Goal: Feedback & Contribution: Leave review/rating

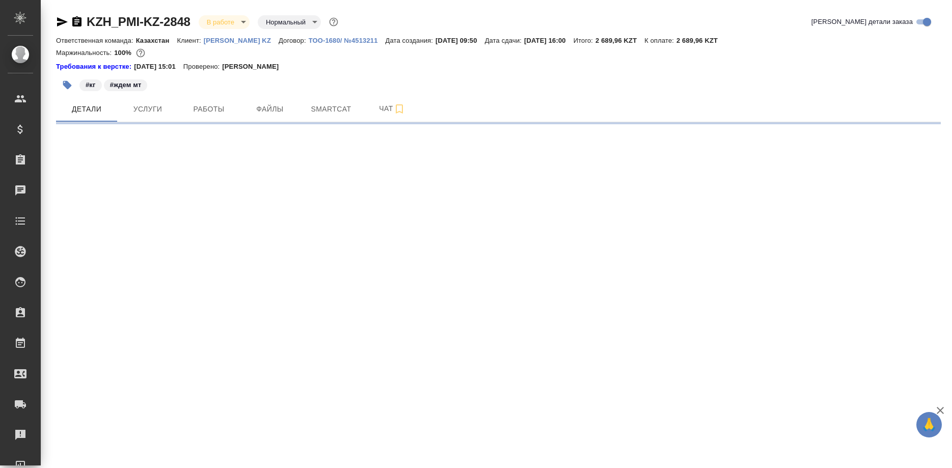
select select "RU"
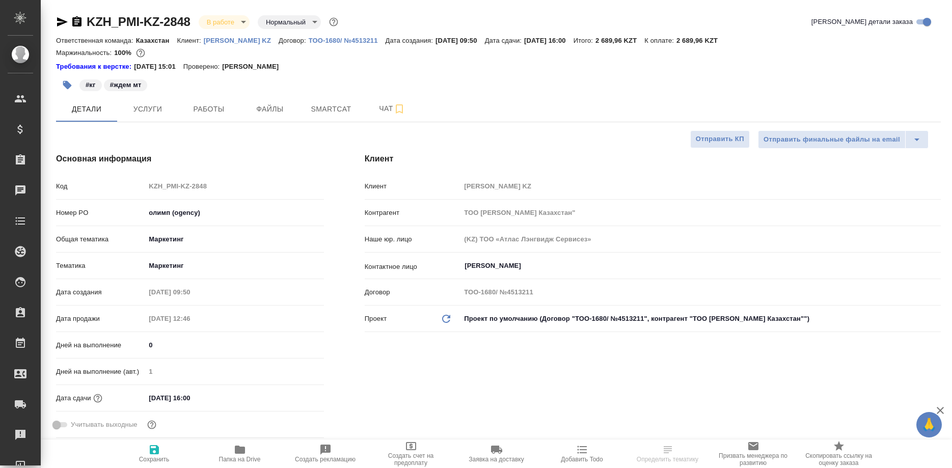
type input "Бабкина [PERSON_NAME]"
type input "Журавлев [PERSON_NAME]"
select select "RU"
type textarea "x"
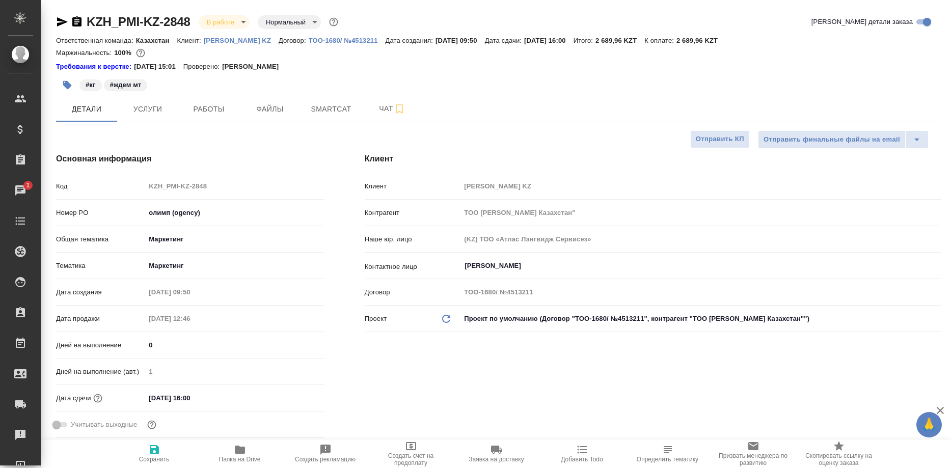
type textarea "x"
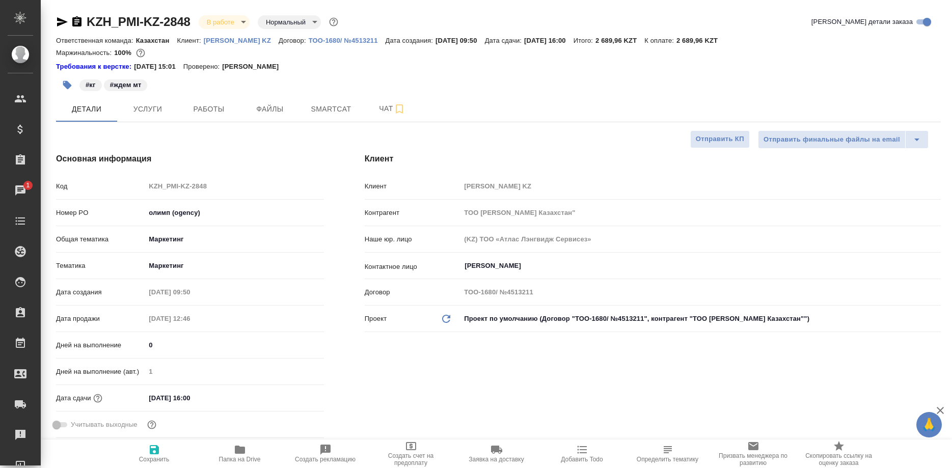
type textarea "x"
click at [327, 108] on span "Smartcat" at bounding box center [331, 109] width 49 height 13
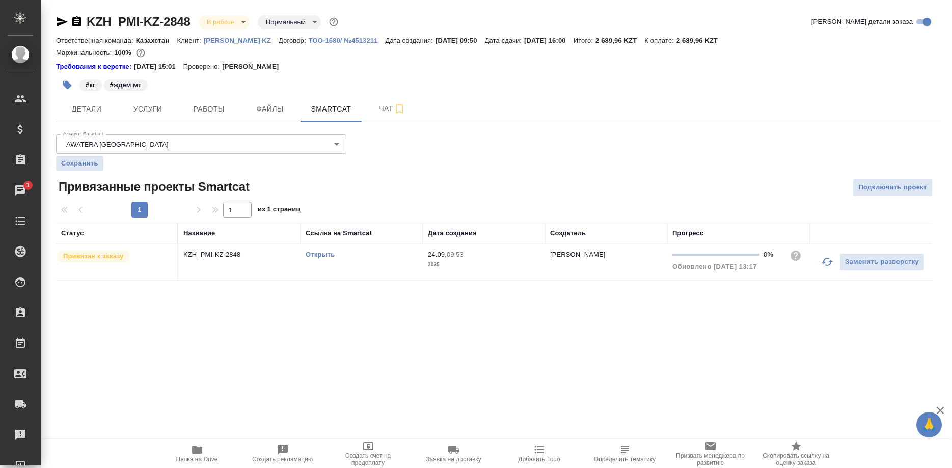
click at [324, 257] on link "Открыть" at bounding box center [320, 255] width 29 height 8
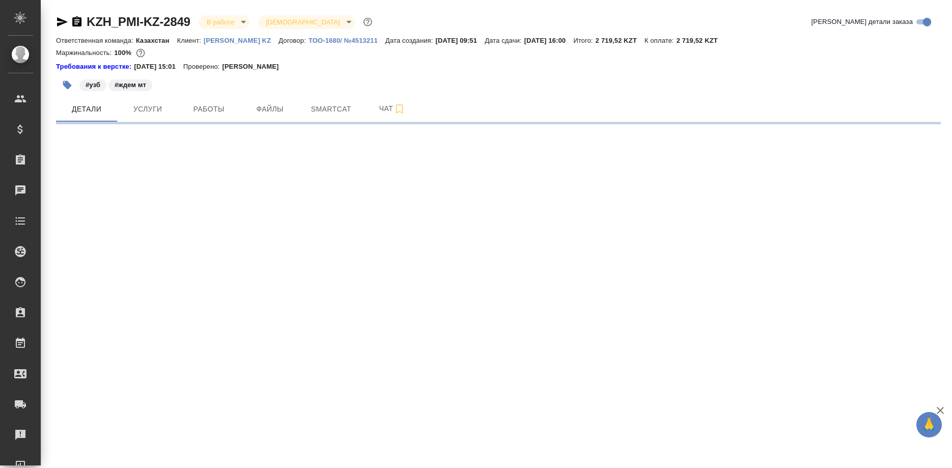
select select "RU"
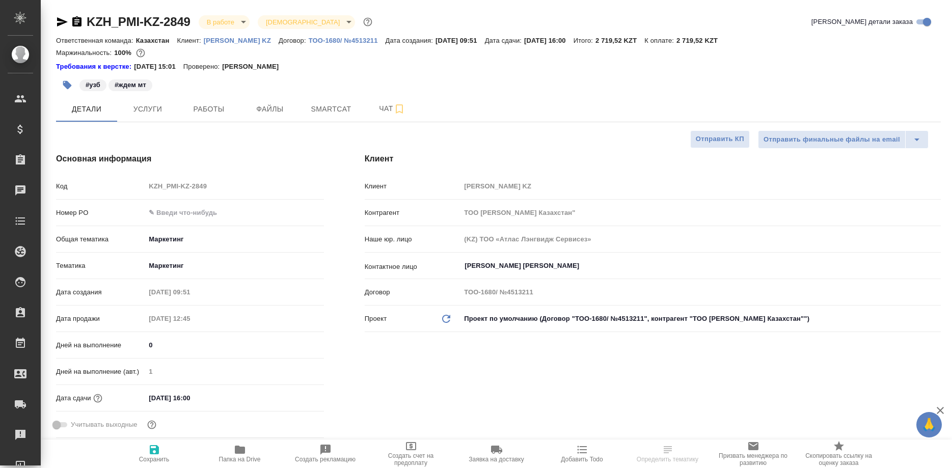
type textarea "x"
click at [306, 109] on button "Smartcat" at bounding box center [330, 108] width 61 height 25
click at [311, 109] on span "Smartcat" at bounding box center [331, 109] width 49 height 13
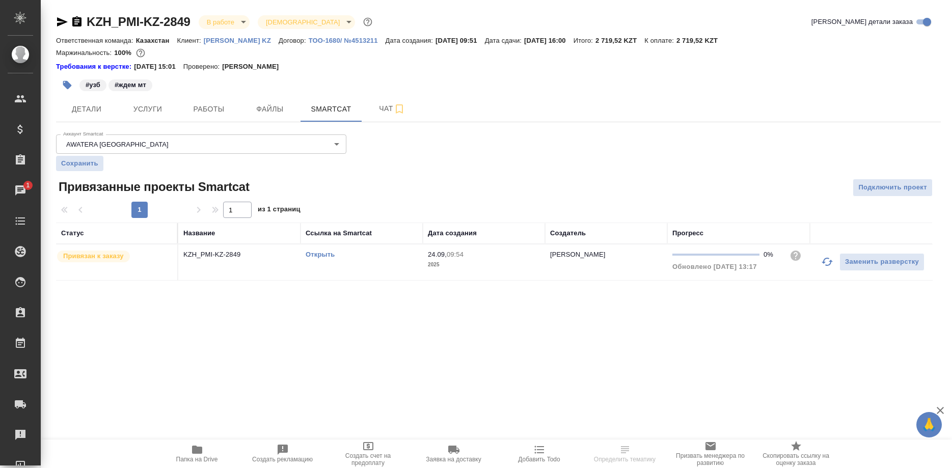
click at [320, 256] on link "Открыть" at bounding box center [320, 255] width 29 height 8
click at [322, 255] on link "Открыть" at bounding box center [320, 255] width 29 height 8
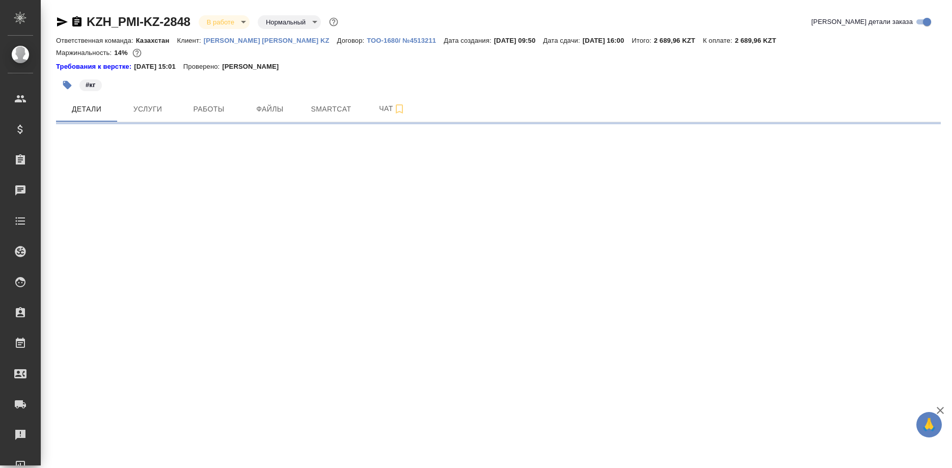
select select "RU"
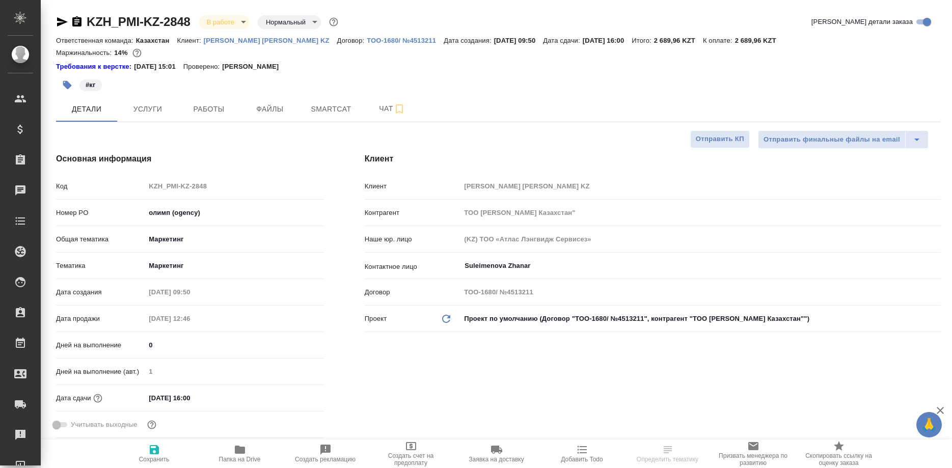
type textarea "x"
click at [155, 451] on icon "button" at bounding box center [154, 450] width 12 height 12
type textarea "x"
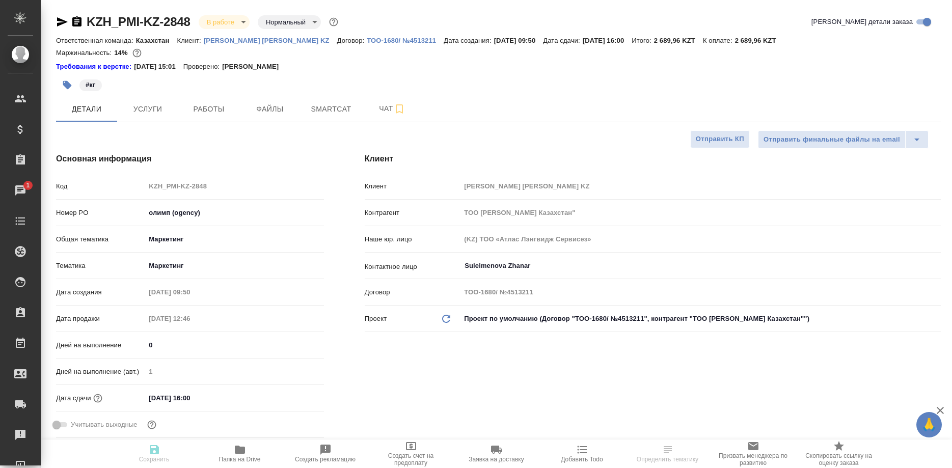
type textarea "x"
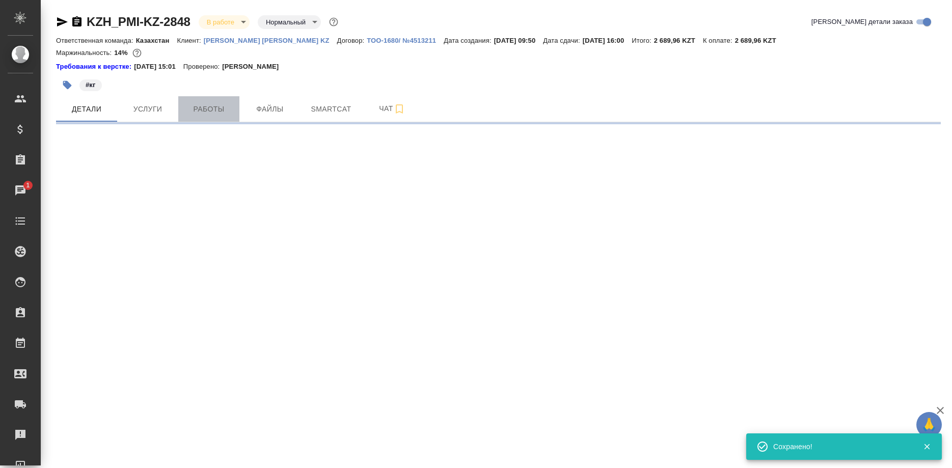
click at [199, 109] on span "Работы" at bounding box center [208, 109] width 49 height 13
select select "RU"
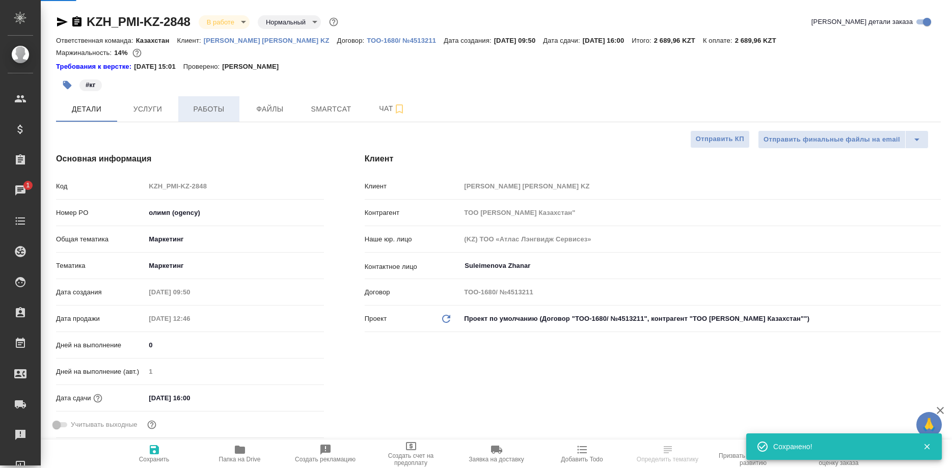
type textarea "x"
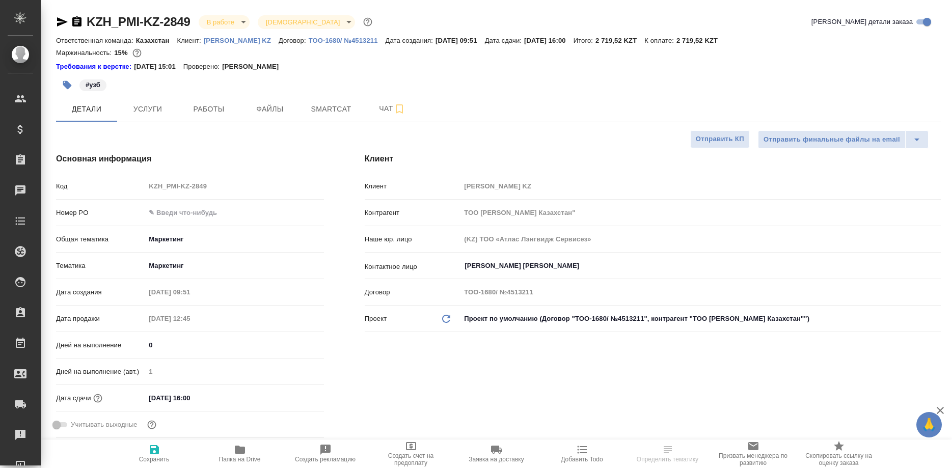
select select "RU"
click at [158, 452] on icon "button" at bounding box center [154, 449] width 9 height 9
click at [201, 115] on span "Работы" at bounding box center [208, 109] width 49 height 13
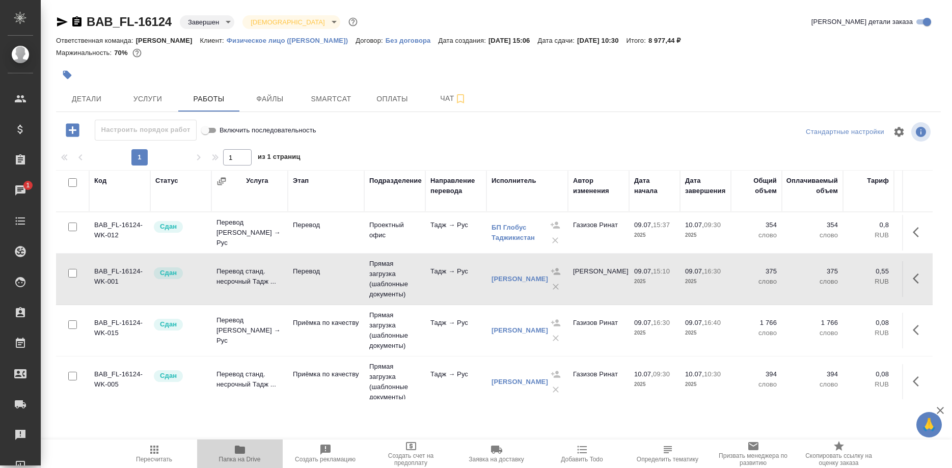
click at [233, 452] on span "Папка на Drive" at bounding box center [239, 453] width 73 height 19
click at [908, 232] on button "button" at bounding box center [919, 232] width 24 height 24
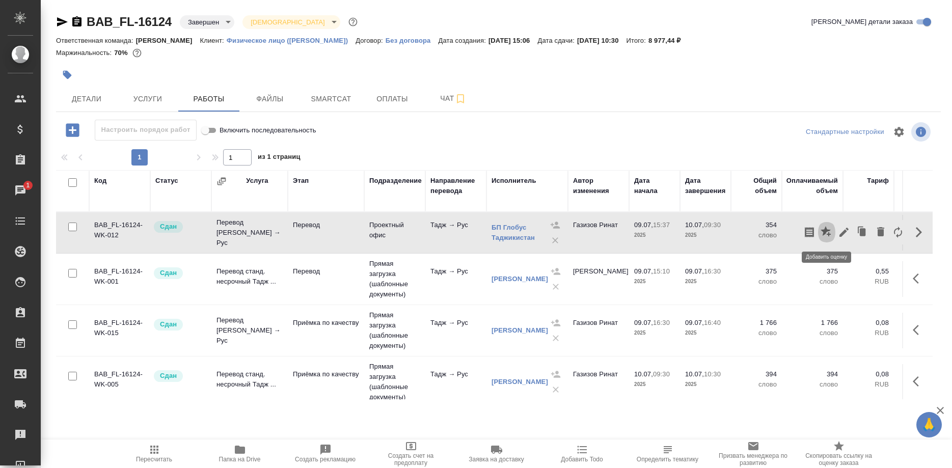
click at [820, 232] on button "button" at bounding box center [826, 232] width 17 height 24
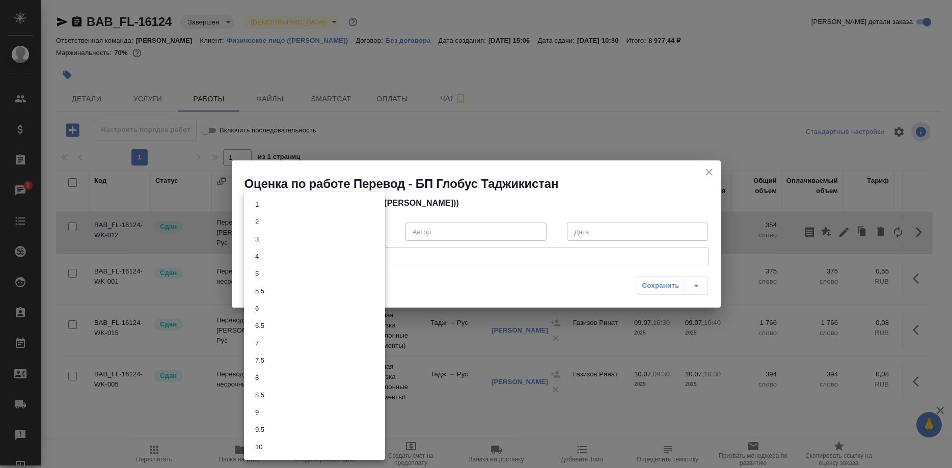
click at [374, 227] on body "🙏 .cls-1 fill:#fff; AWATERA Shirina Sabina Клиенты Спецификации Заказы 1 Чаты T…" at bounding box center [476, 234] width 952 height 468
click at [293, 365] on li "7.5" at bounding box center [314, 360] width 141 height 17
type input "7.5"
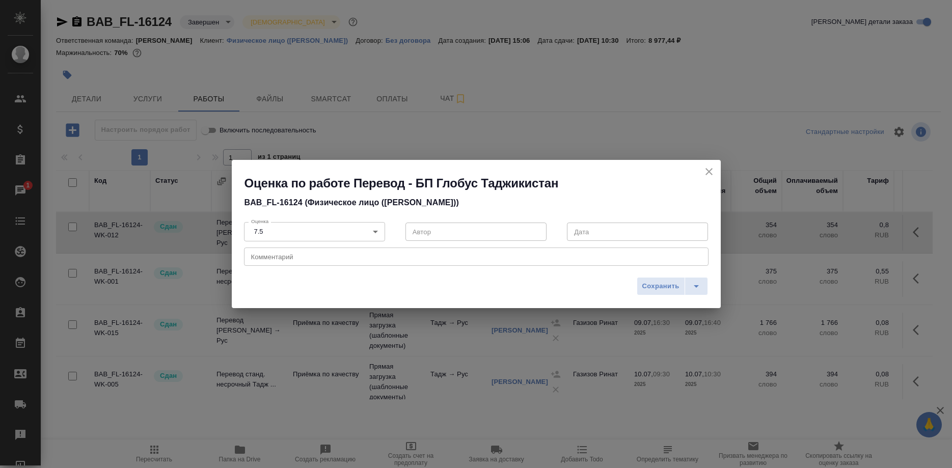
click at [385, 252] on div "x Комментарий" at bounding box center [476, 257] width 464 height 18
type textarea "Не знают наших требований к оформлению"
click at [705, 170] on icon "close" at bounding box center [709, 172] width 12 height 12
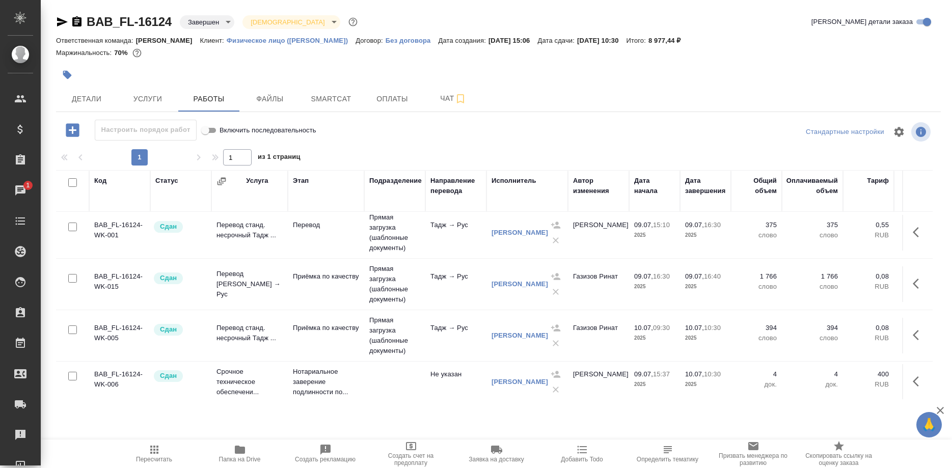
scroll to position [60, 0]
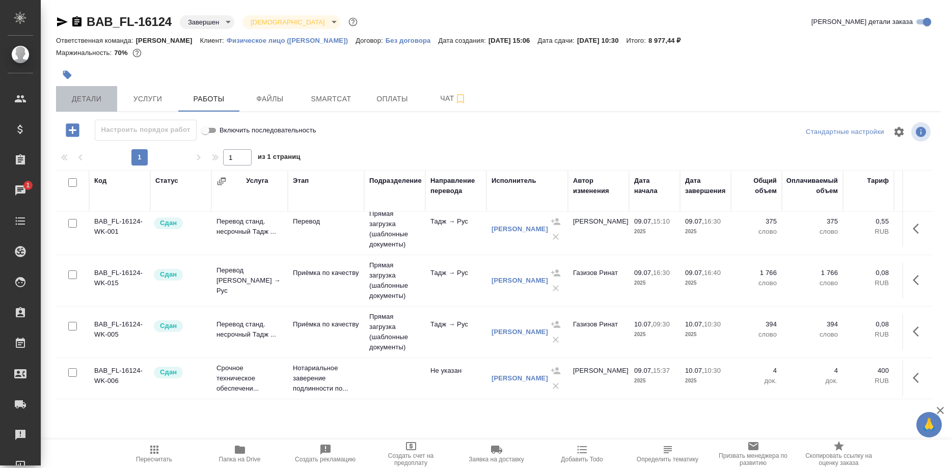
click at [89, 97] on span "Детали" at bounding box center [86, 99] width 49 height 13
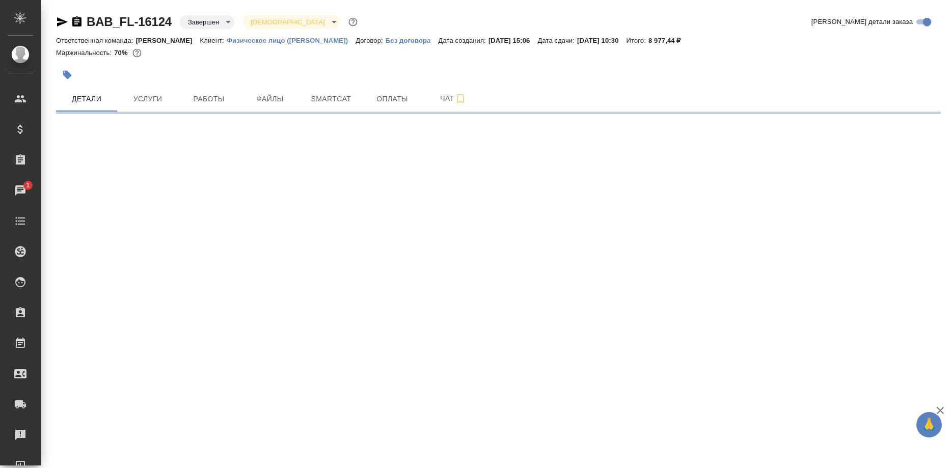
select select "RU"
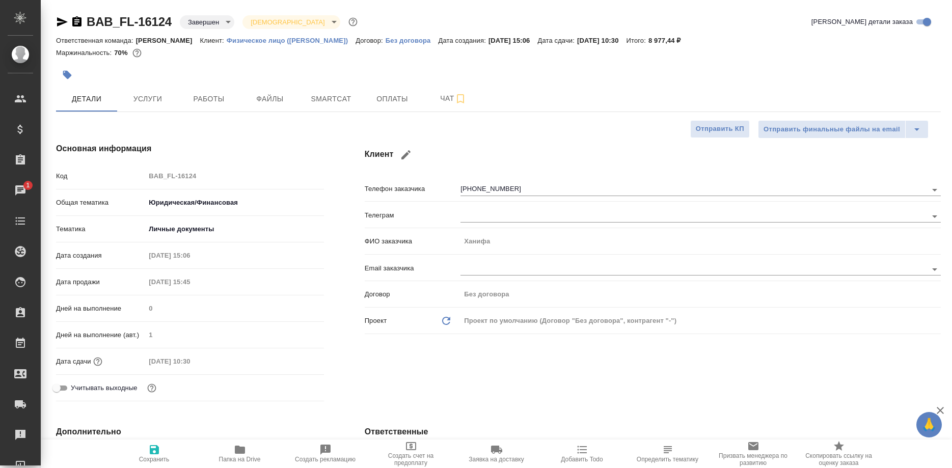
type textarea "x"
click at [210, 95] on span "Работы" at bounding box center [208, 99] width 49 height 13
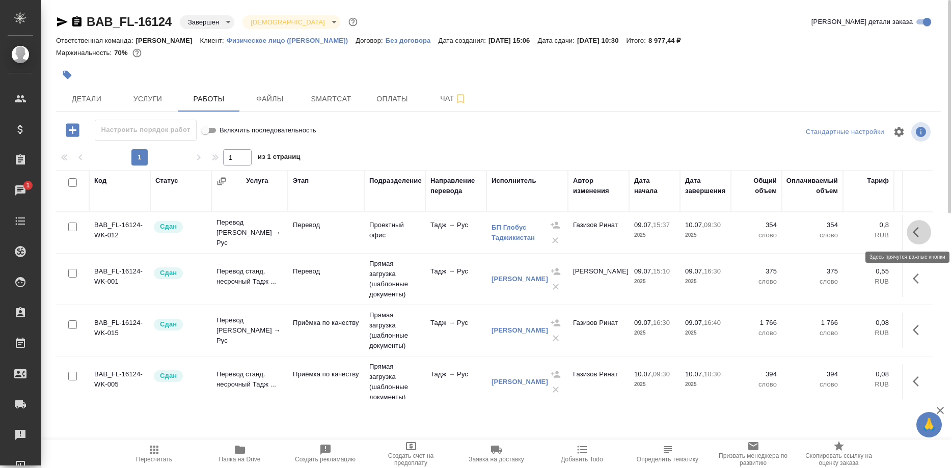
click at [910, 232] on button "button" at bounding box center [919, 232] width 24 height 24
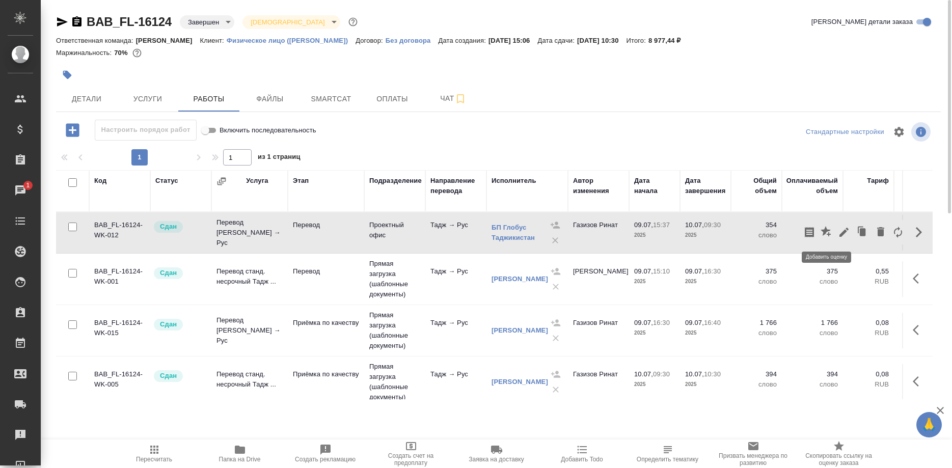
click at [822, 233] on icon "button" at bounding box center [826, 232] width 12 height 12
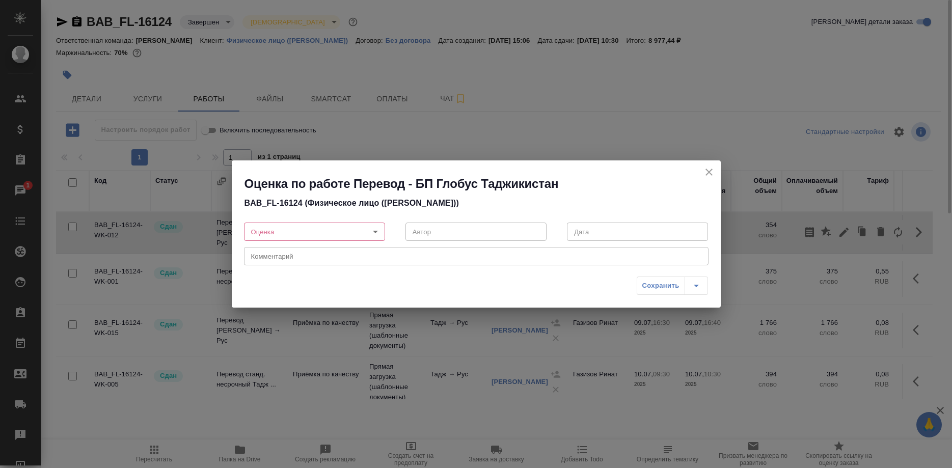
click at [359, 229] on body "🙏 .cls-1 fill:#fff; AWATERA Shirina Sabina Клиенты Спецификации Заказы 1 Чаты T…" at bounding box center [476, 234] width 952 height 468
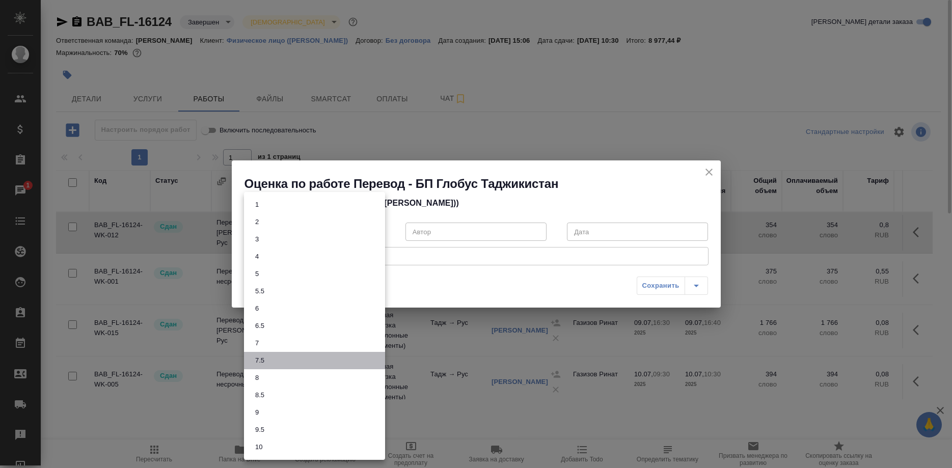
click at [253, 360] on button "7.5" at bounding box center [259, 360] width 15 height 11
type input "7.5"
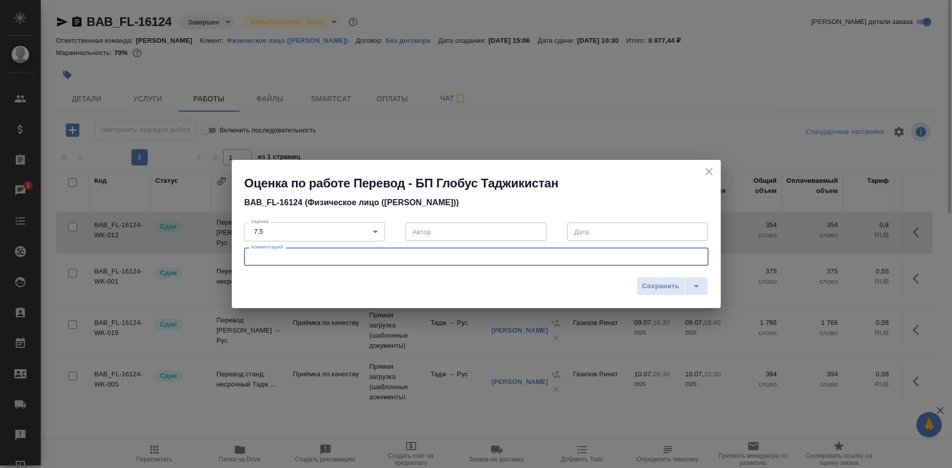
click at [353, 258] on textarea at bounding box center [476, 257] width 450 height 8
paste textarea "Не знают наших требований к оформлению"
type textarea "Не знают наших требований к оформлению под нот, но перевод в целом выполнен кач…"
click at [656, 287] on span "Сохранить" at bounding box center [660, 287] width 37 height 12
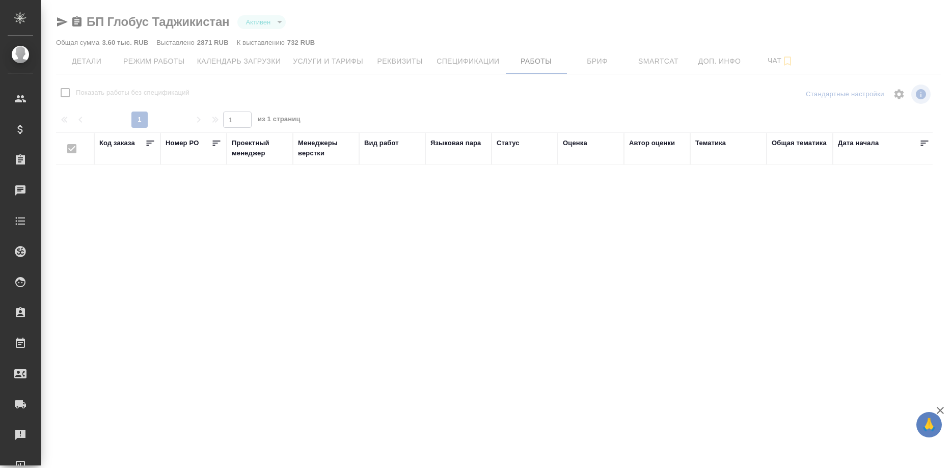
checkbox input "false"
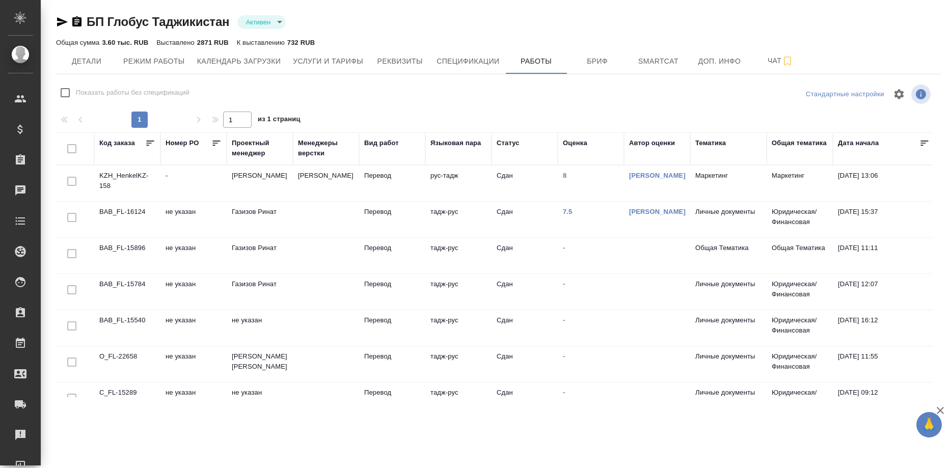
scroll to position [156, 0]
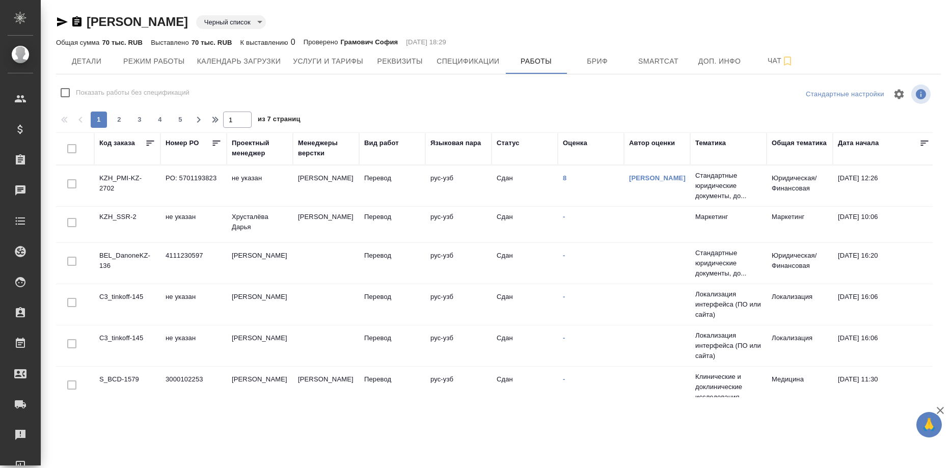
checkbox input "false"
